Goal: Register for event/course

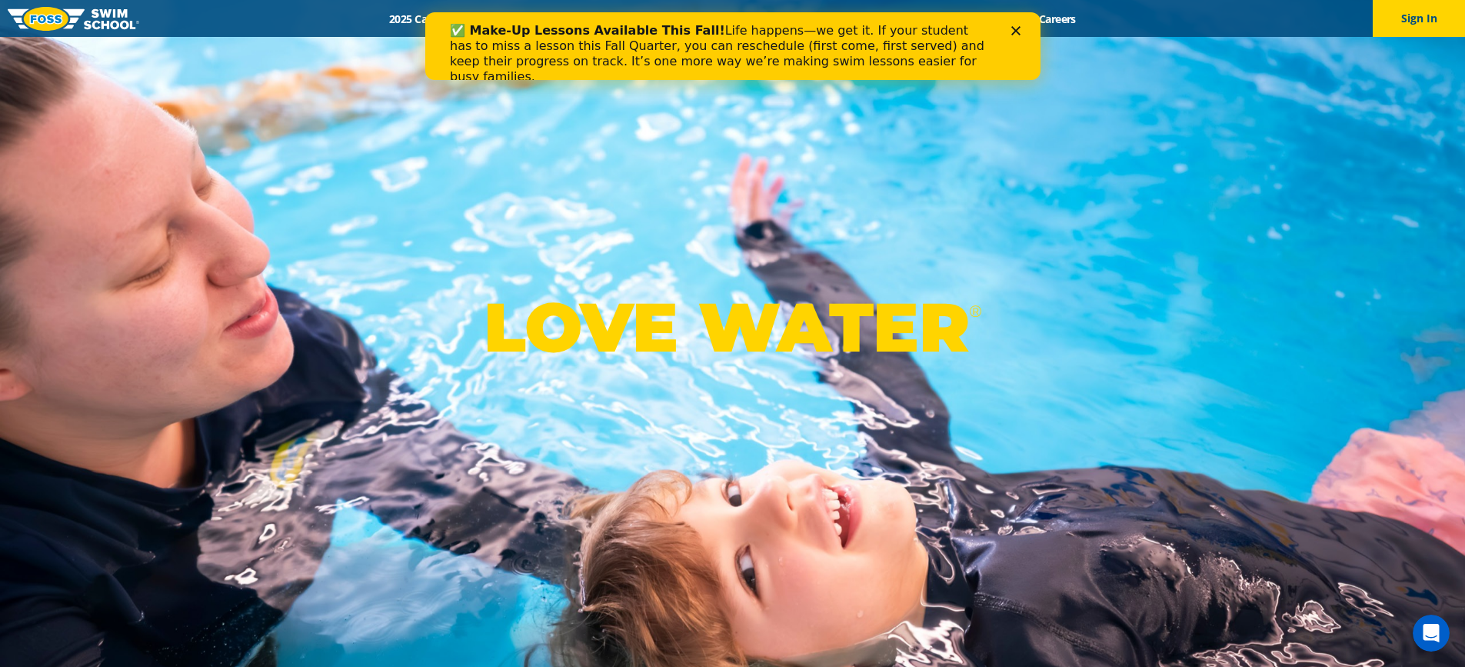
click at [1016, 28] on polygon "Close" at bounding box center [1014, 30] width 9 height 9
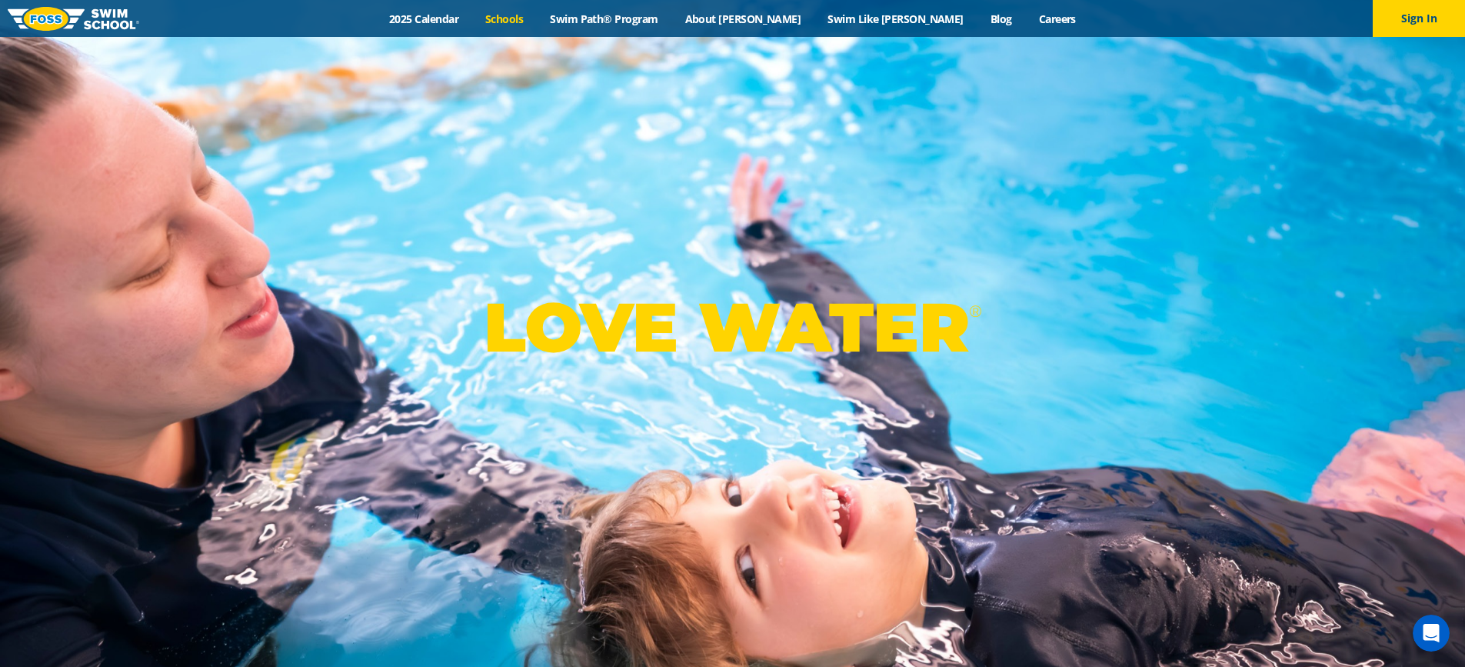
click at [537, 18] on link "Schools" at bounding box center [504, 19] width 65 height 15
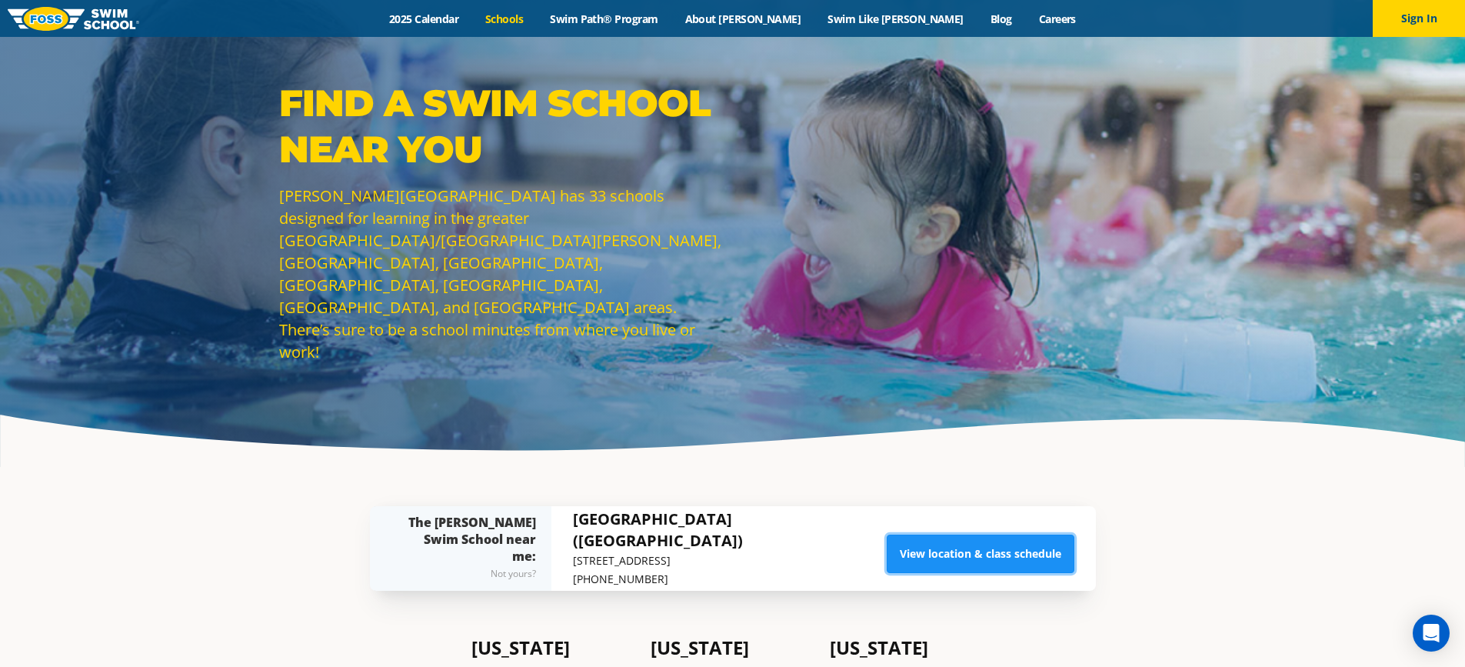
click at [960, 545] on link "View location & class schedule" at bounding box center [980, 553] width 188 height 38
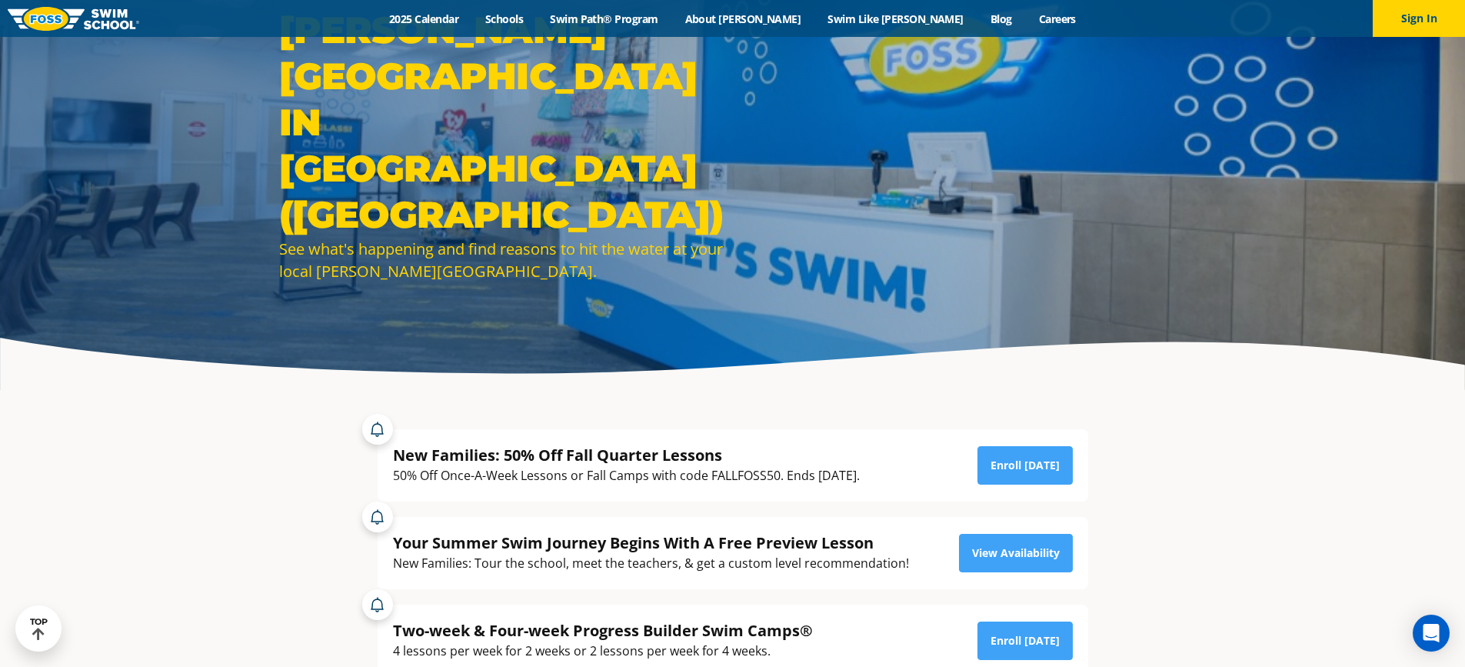
scroll to position [154, 0]
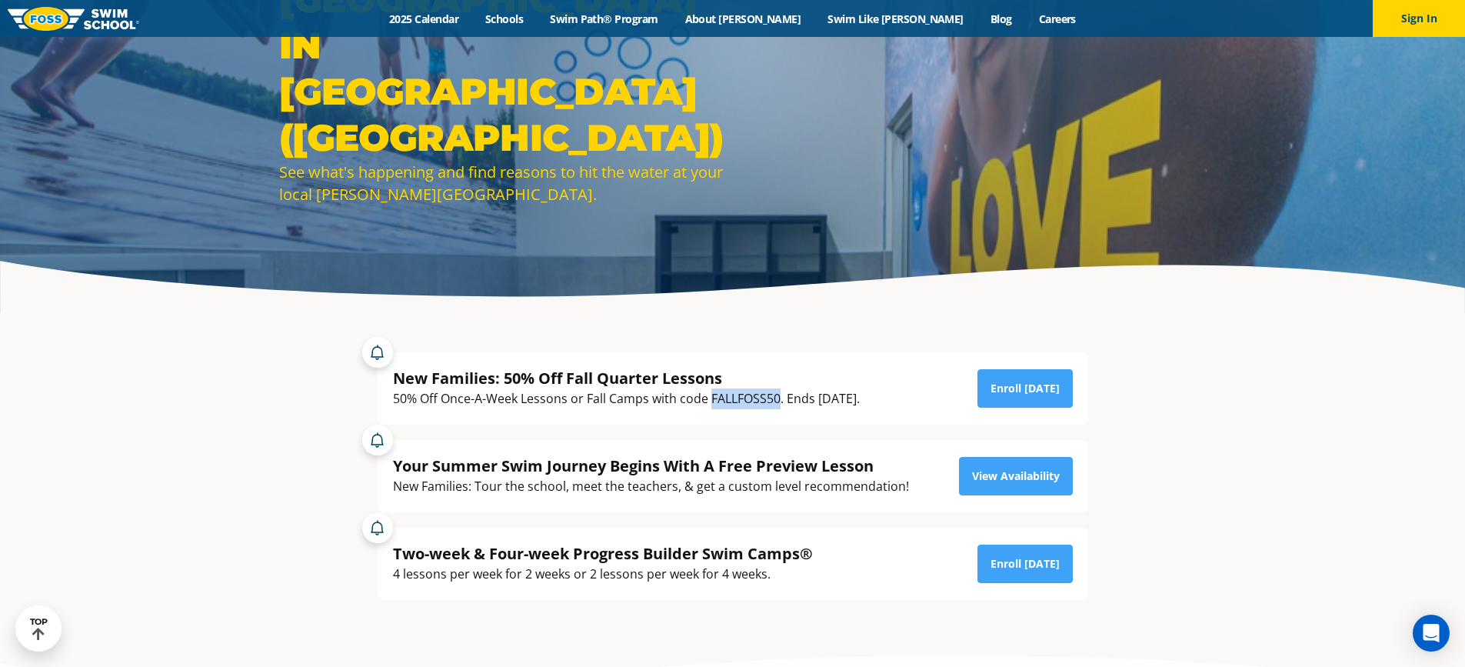
drag, startPoint x: 709, startPoint y: 397, endPoint x: 778, endPoint y: 400, distance: 69.2
click at [778, 400] on div "50% Off Once-A-Week Lessons or Fall Camps with code FALLFOSS50. Ends [DATE]." at bounding box center [626, 398] width 467 height 21
copy div "FALLFOSS50"
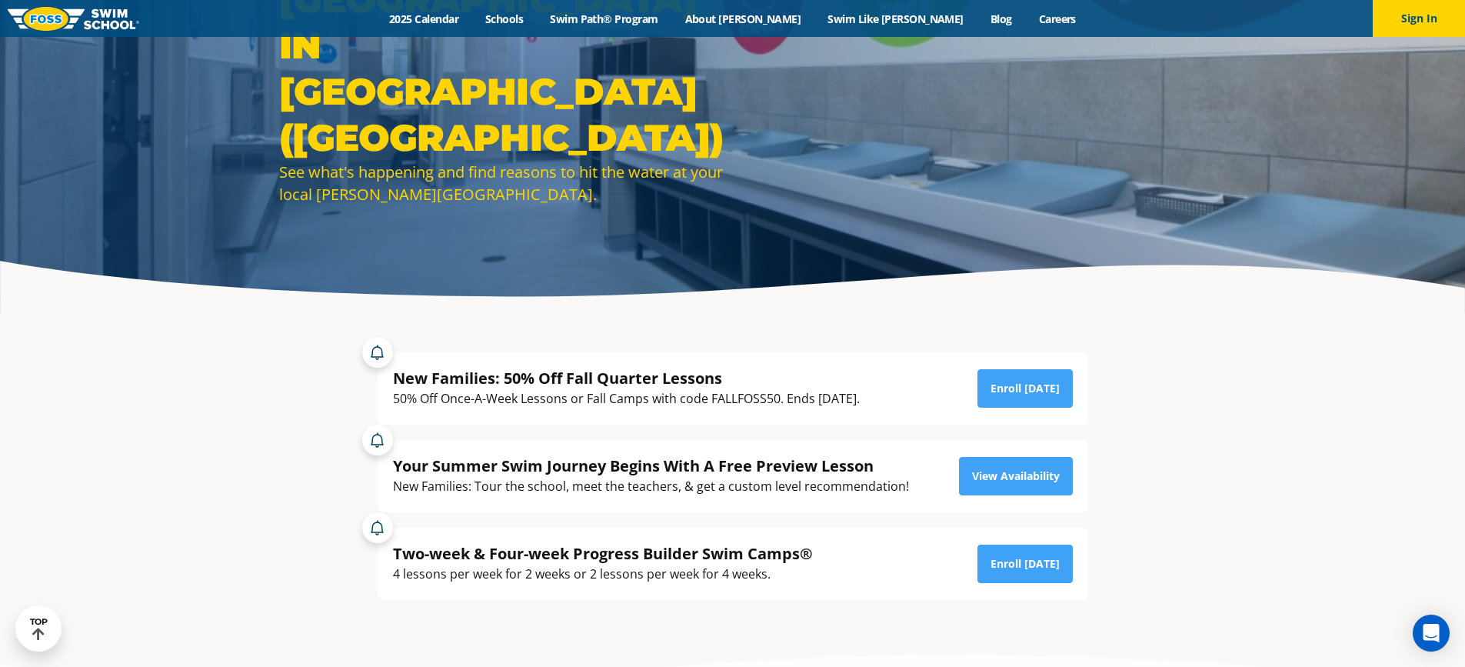
click at [552, 398] on div "50% Off Once-A-Week Lessons or Fall Camps with code FALLFOSS50. Ends [DATE]." at bounding box center [626, 398] width 467 height 21
click at [1004, 390] on link "Enroll [DATE]" at bounding box center [1024, 388] width 95 height 38
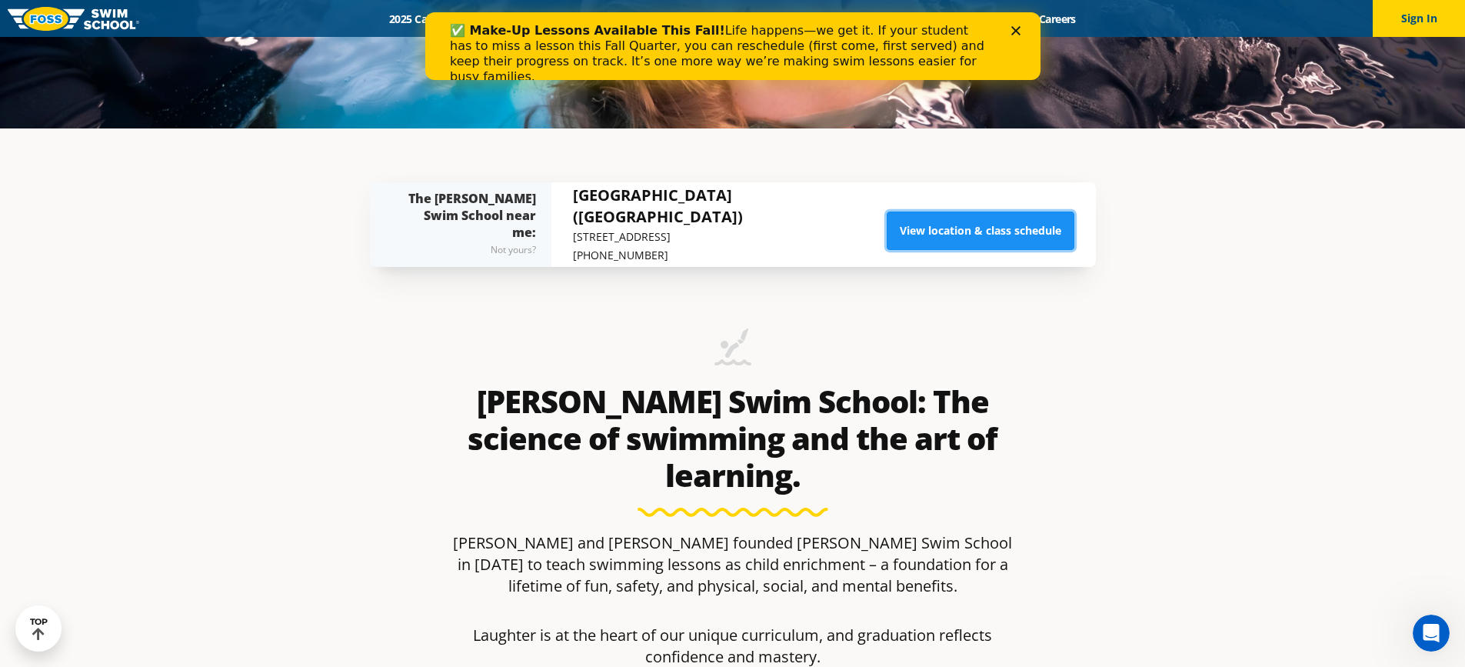
click at [962, 229] on link "View location & class schedule" at bounding box center [980, 230] width 188 height 38
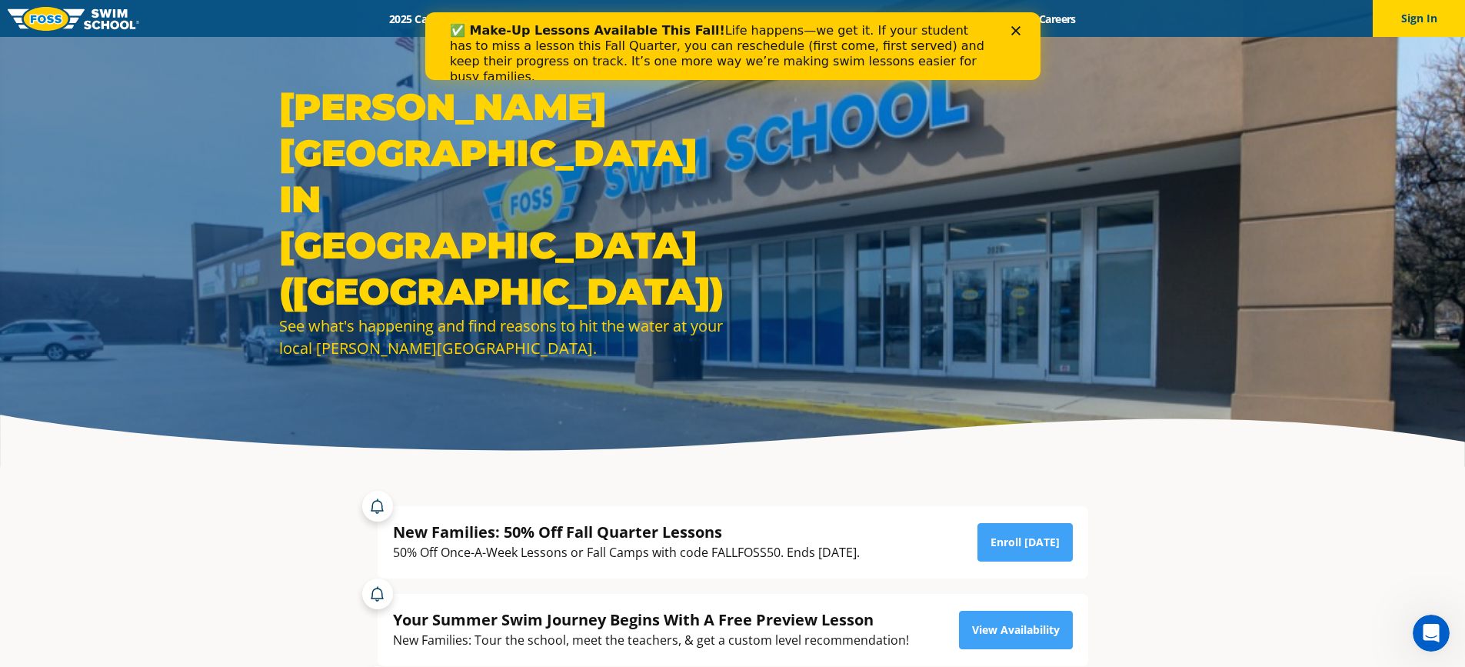
click at [709, 543] on div "50% Off Once-A-Week Lessons or Fall Camps with code FALLFOSS50. Ends September …" at bounding box center [626, 552] width 467 height 21
drag, startPoint x: 715, startPoint y: 550, endPoint x: 780, endPoint y: 554, distance: 64.7
click at [780, 554] on div "50% Off Once-A-Week Lessons or Fall Camps with code FALLFOSS50. Ends September …" at bounding box center [626, 552] width 467 height 21
copy div "FALLFOSS50"
click at [860, 557] on div "50% Off Once-A-Week Lessons or Fall Camps with code FALLFOSS50. Ends September …" at bounding box center [626, 552] width 467 height 21
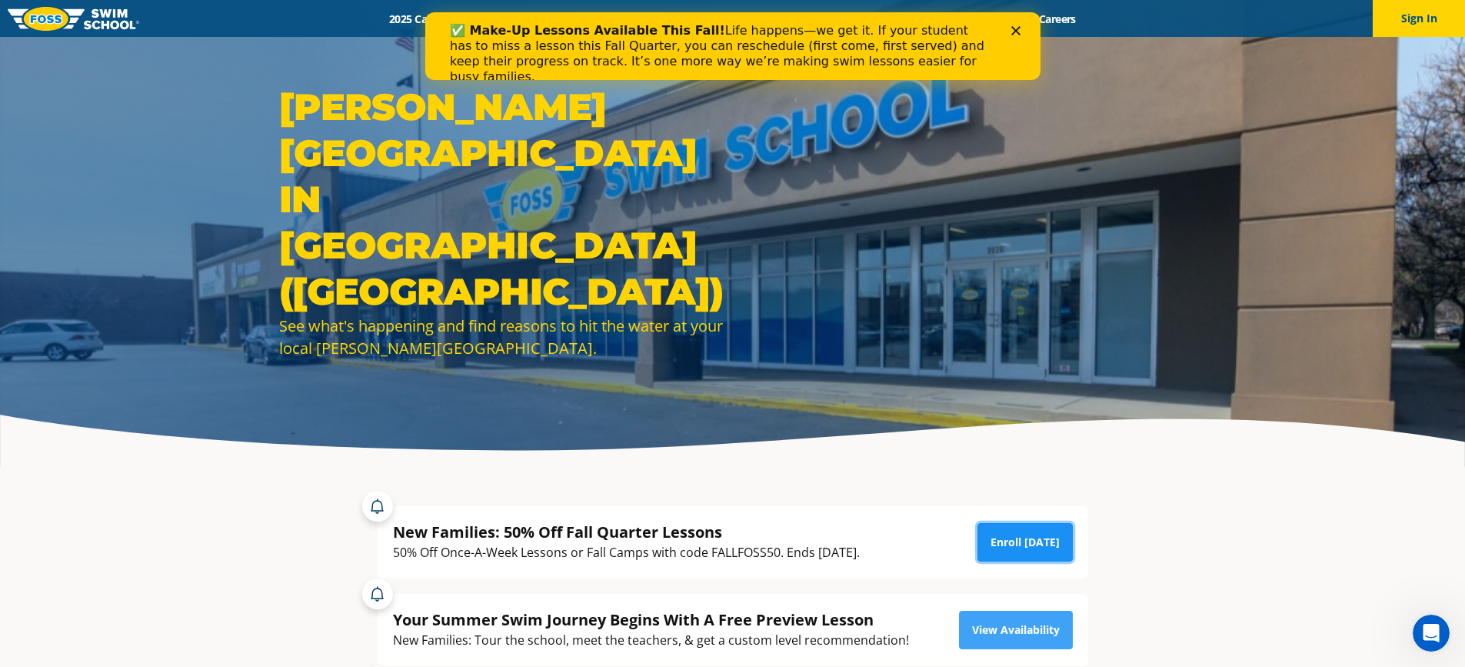
click at [1026, 548] on link "Enroll Today" at bounding box center [1024, 542] width 95 height 38
